Goal: Task Accomplishment & Management: Manage account settings

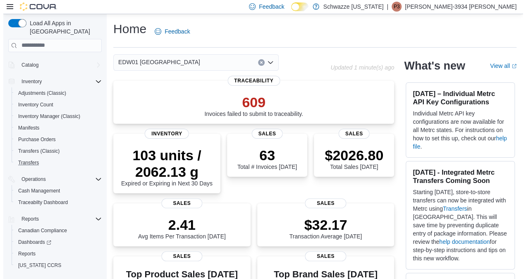
scroll to position [67, 0]
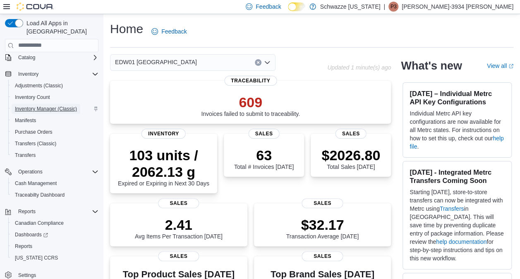
click at [53, 105] on span "Inventory Manager (Classic)" at bounding box center [46, 108] width 62 height 7
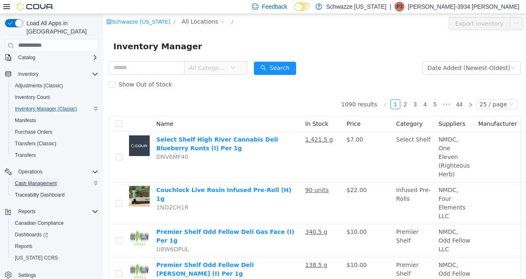
click at [35, 180] on span "Cash Management" at bounding box center [36, 183] width 42 height 7
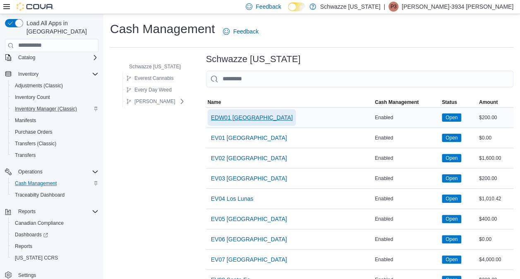
click at [229, 111] on span "EDW01 [GEOGRAPHIC_DATA]" at bounding box center [252, 117] width 82 height 17
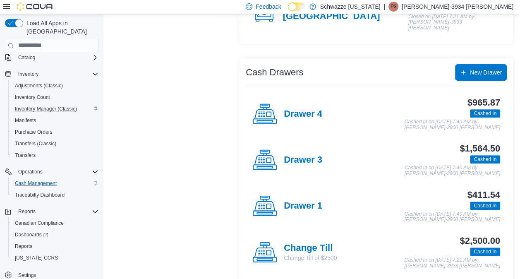
scroll to position [125, 0]
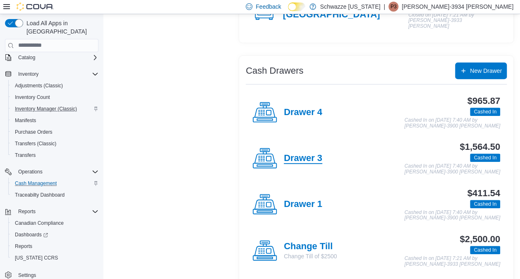
click at [303, 154] on h4 "Drawer 3" at bounding box center [303, 158] width 38 height 11
